Goal: Task Accomplishment & Management: Use online tool/utility

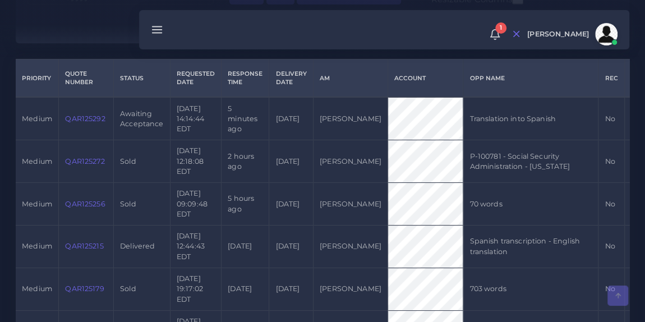
scroll to position [257, 0]
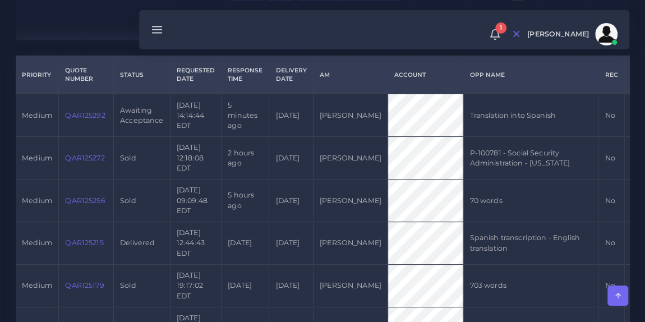
click at [89, 118] on link "QAR125292" at bounding box center [85, 115] width 40 height 8
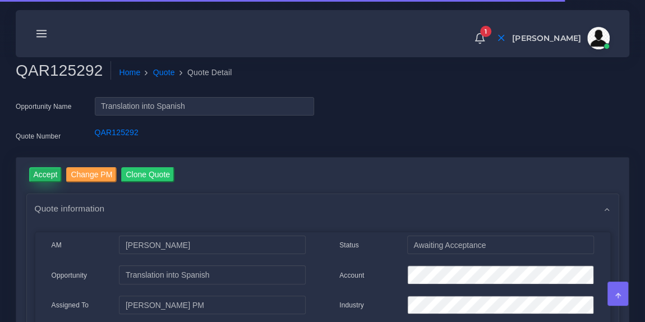
click at [46, 170] on input "Accept" at bounding box center [45, 174] width 33 height 15
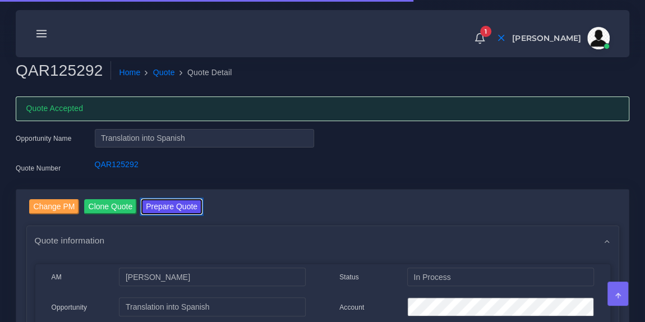
click at [181, 212] on button "Prepare Quote" at bounding box center [171, 206] width 61 height 15
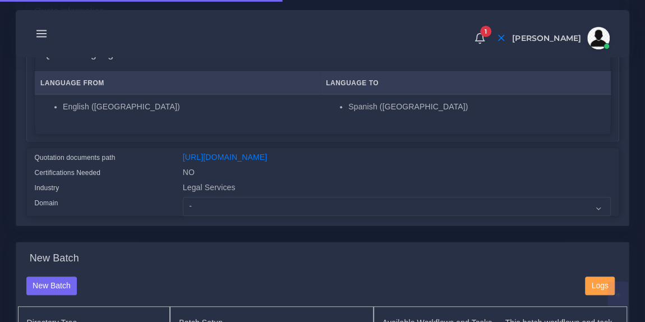
scroll to position [204, 0]
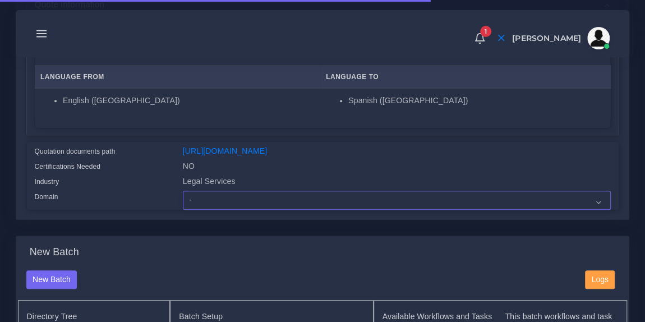
click at [253, 210] on select "- Advertising and Media Agriculture, Forestry and Fishing Architecture, Buildin…" at bounding box center [397, 200] width 428 height 19
select select "Legal Services"
click at [183, 197] on select "- Advertising and Media Agriculture, Forestry and Fishing Architecture, Buildin…" at bounding box center [397, 200] width 428 height 19
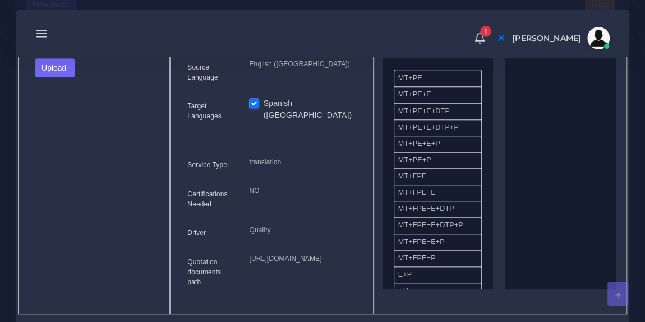
scroll to position [483, 0]
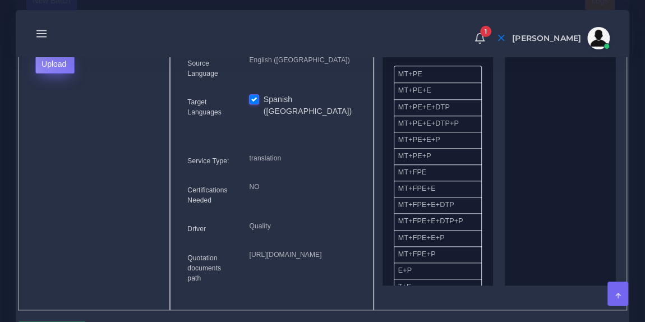
click at [72, 72] on button "Upload" at bounding box center [55, 63] width 40 height 19
click at [76, 113] on label "Files" at bounding box center [74, 106] width 77 height 14
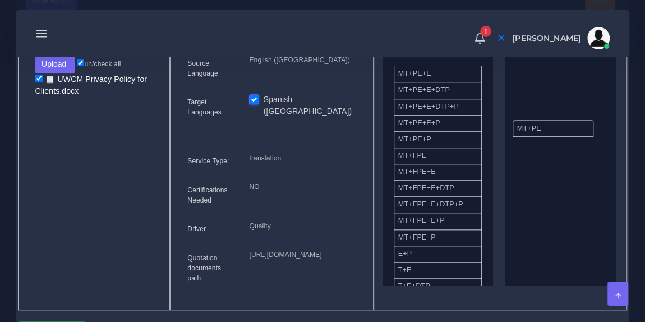
drag, startPoint x: 440, startPoint y: 86, endPoint x: 563, endPoint y: 134, distance: 131.9
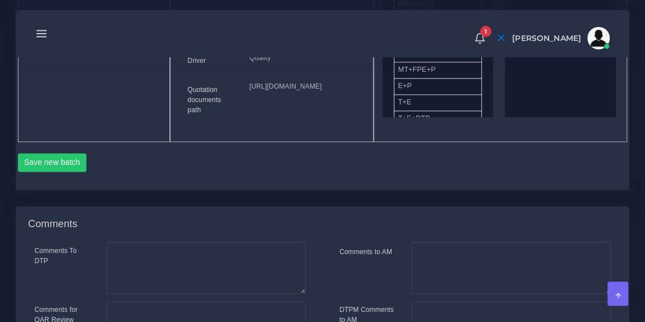
scroll to position [689, 0]
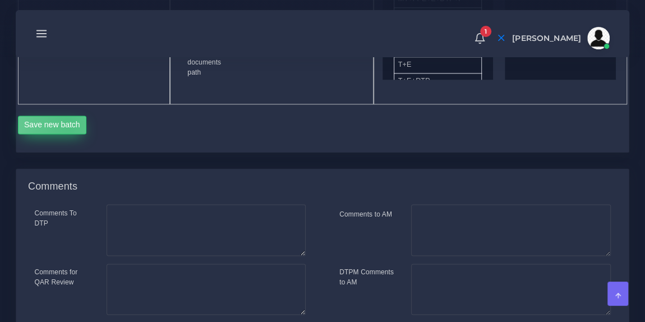
click at [68, 135] on button "Save new batch" at bounding box center [52, 125] width 69 height 19
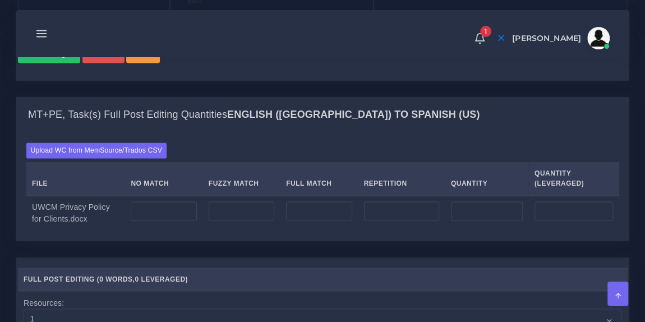
scroll to position [790, 0]
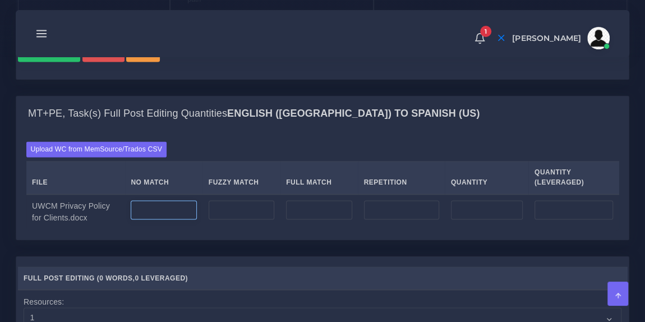
click at [179, 219] on input "number" at bounding box center [164, 209] width 66 height 19
paste input "4746"
type input "4746"
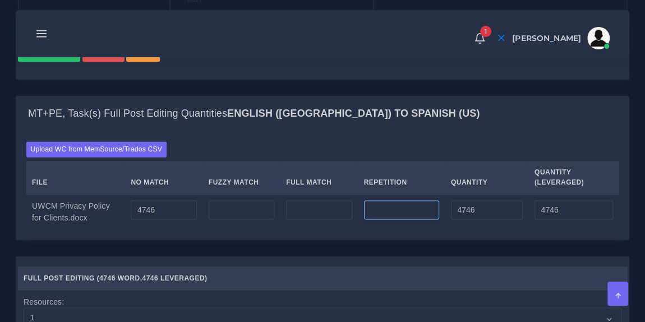
click at [406, 219] on input "number" at bounding box center [401, 209] width 75 height 19
type input "2676"
type input "7422"
type input "5415"
click at [381, 199] on div "Upload WC from MemSource/Trados CSV File No Match Fuzzy Match Full Match Repeti…" at bounding box center [322, 185] width 593 height 88
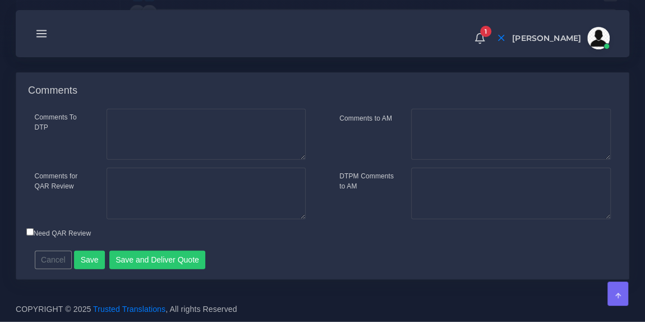
scroll to position [1296, 0]
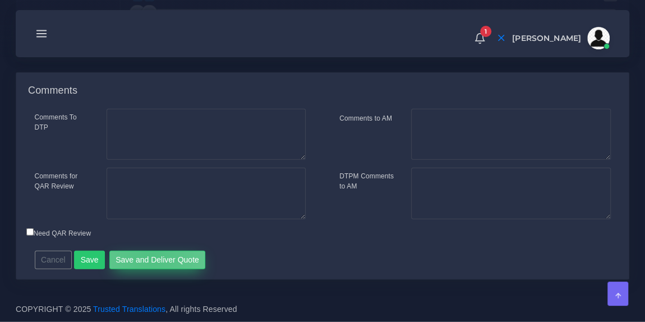
click at [147, 256] on button "Save and Deliver Quote" at bounding box center [157, 260] width 96 height 19
